Goal: Navigation & Orientation: Find specific page/section

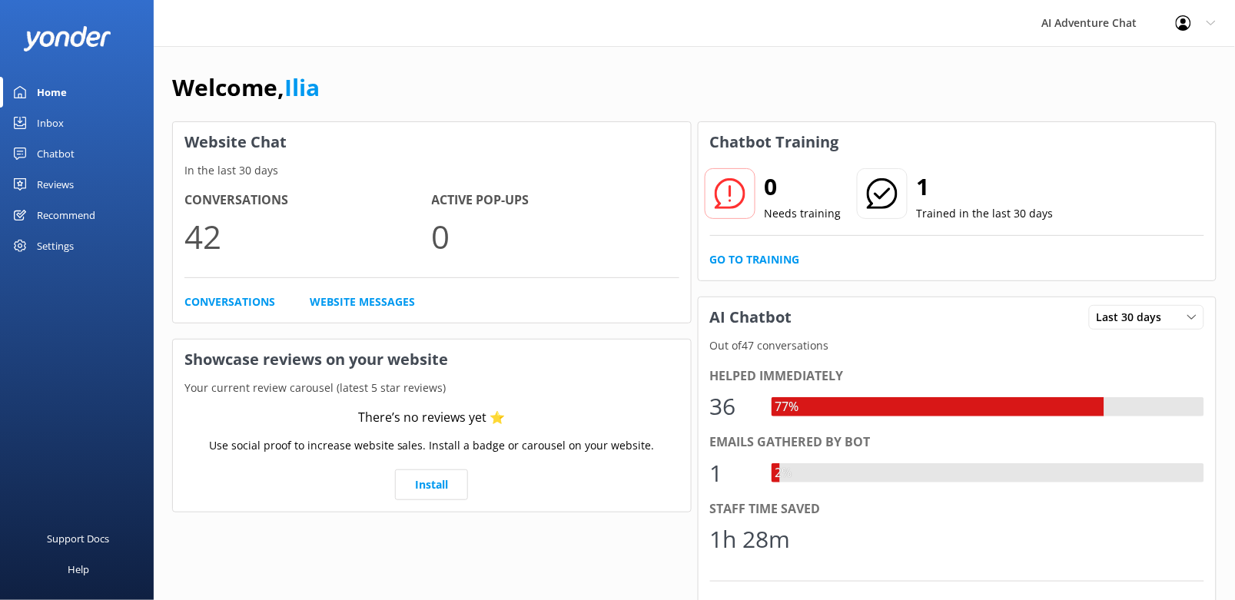
click at [52, 118] on div "Inbox" at bounding box center [50, 123] width 27 height 31
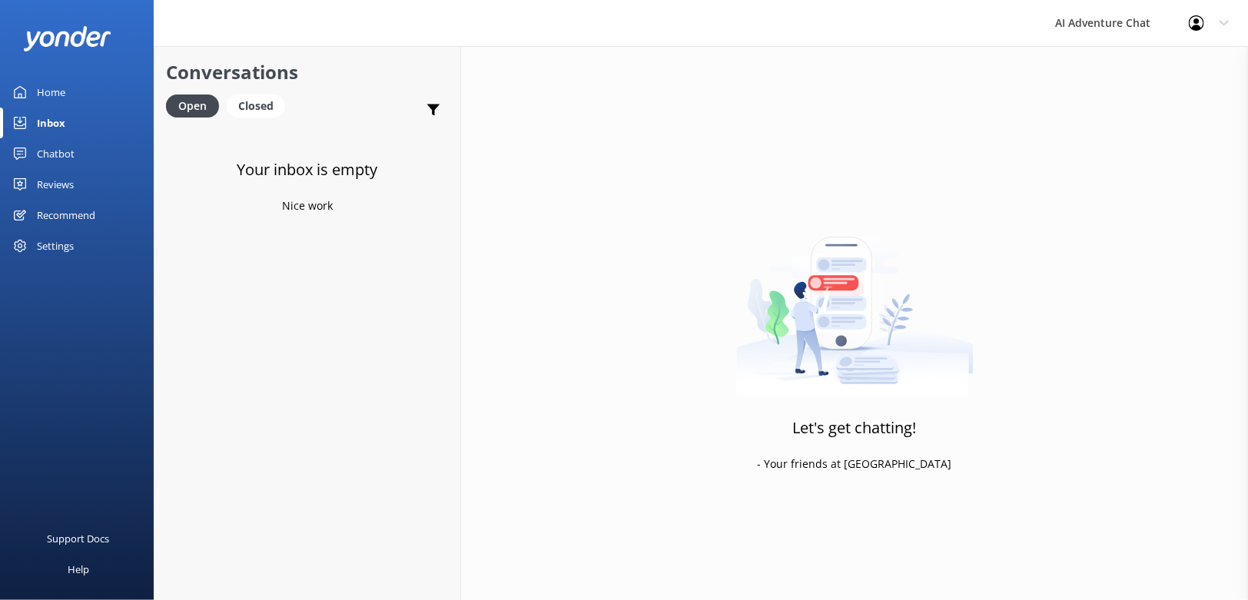
click at [52, 95] on div "Home" at bounding box center [51, 92] width 28 height 31
